Goal: Navigation & Orientation: Locate item on page

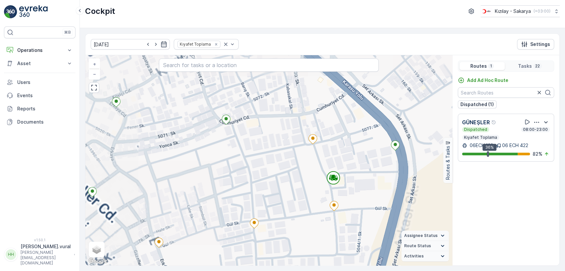
drag, startPoint x: 268, startPoint y: 227, endPoint x: 310, endPoint y: 216, distance: 43.7
click at [308, 217] on div "+ − Satellite Roadmap Terrain Hybrid Leaflet Keyboard shortcuts Map Data Map da…" at bounding box center [268, 160] width 367 height 210
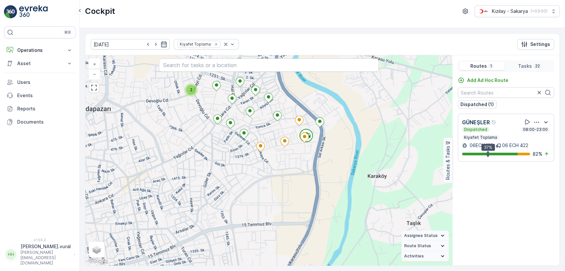
click at [253, 180] on div "2 + − Satellite Roadmap Terrain Hybrid Leaflet Keyboard shortcuts Map Data Map …" at bounding box center [268, 160] width 367 height 210
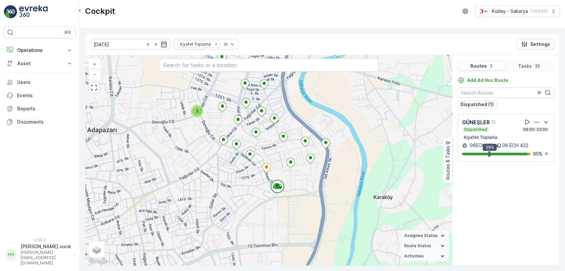
drag, startPoint x: 314, startPoint y: 173, endPoint x: 321, endPoint y: 199, distance: 27.3
click at [321, 199] on div "2 21642756 + − Satellite Roadmap Terrain Hybrid Leaflet Keyboard shortcuts Map …" at bounding box center [268, 160] width 367 height 210
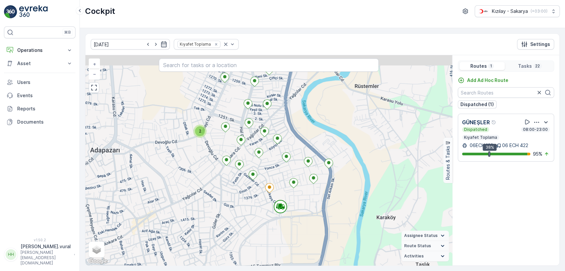
drag, startPoint x: 259, startPoint y: 213, endPoint x: 274, endPoint y: 258, distance: 47.2
click at [274, 258] on div "2 + − Satellite Roadmap Terrain Hybrid Leaflet Keyboard shortcuts Map Data Map …" at bounding box center [268, 160] width 367 height 210
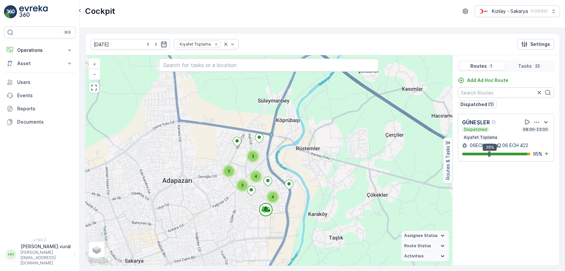
drag, startPoint x: 250, startPoint y: 228, endPoint x: 252, endPoint y: 218, distance: 9.8
click at [252, 218] on div "3 4 3 4 3 + − Satellite Roadmap Terrain Hybrid Leaflet Keyboard shortcuts Map D…" at bounding box center [268, 160] width 367 height 210
